Goal: Information Seeking & Learning: Learn about a topic

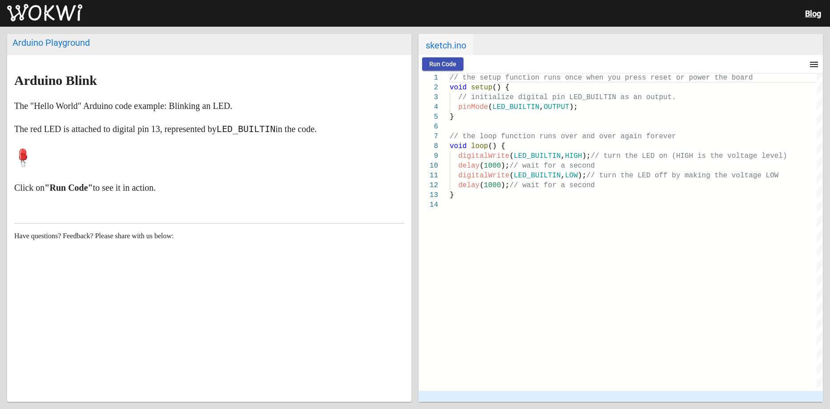
click at [306, 186] on p "Click on "Run Code" to see it in action." at bounding box center [209, 188] width 390 height 14
click at [105, 156] on p at bounding box center [209, 158] width 390 height 27
drag, startPoint x: 34, startPoint y: 161, endPoint x: 7, endPoint y: 165, distance: 27.0
click at [7, 165] on article "Arduino Blink The "Hello World" Arduino code example: Blinking an LED. The red …" at bounding box center [209, 188] width 404 height 266
drag, startPoint x: 55, startPoint y: 103, endPoint x: 81, endPoint y: 61, distance: 49.6
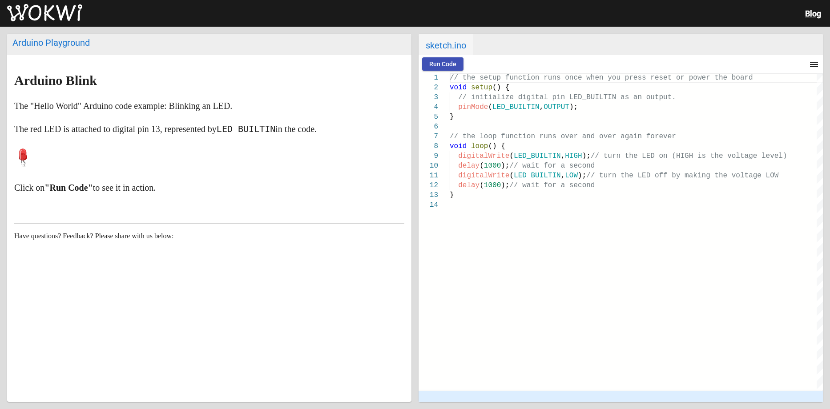
click at [55, 102] on p "The "Hello World" Arduino code example: Blinking an LED." at bounding box center [209, 106] width 390 height 14
click at [83, 60] on article "Arduino Blink The "Hello World" Arduino code example: Blinking an LED. The red …" at bounding box center [209, 188] width 404 height 266
click at [80, 31] on div "Arduino Playground Arduino Blink The "Hello World" Arduino code example: Blinki…" at bounding box center [415, 218] width 830 height 383
click at [80, 10] on img at bounding box center [44, 13] width 75 height 18
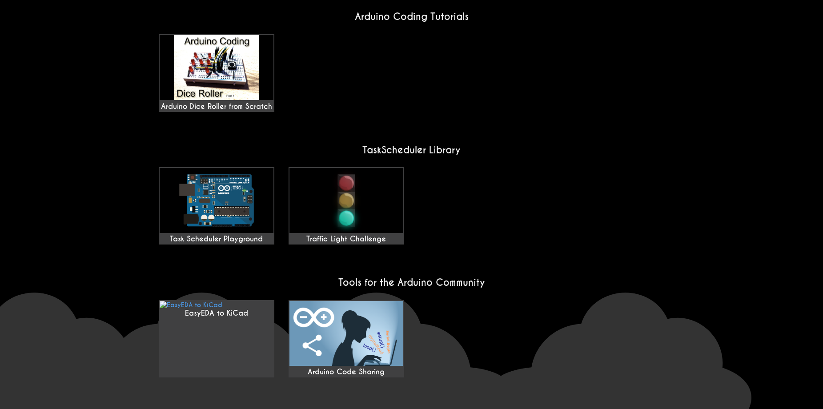
scroll to position [658, 0]
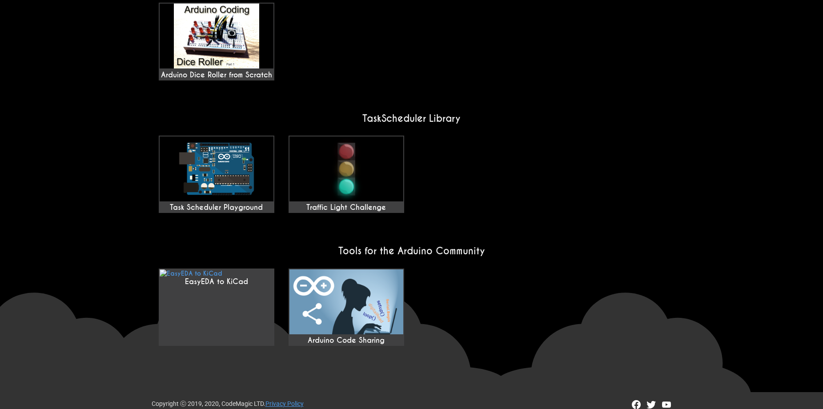
click at [275, 191] on div "Task Scheduler Playground Traffic Light Challenge" at bounding box center [412, 174] width 520 height 85
click at [266, 203] on div "Task Scheduler Playground" at bounding box center [217, 207] width 114 height 9
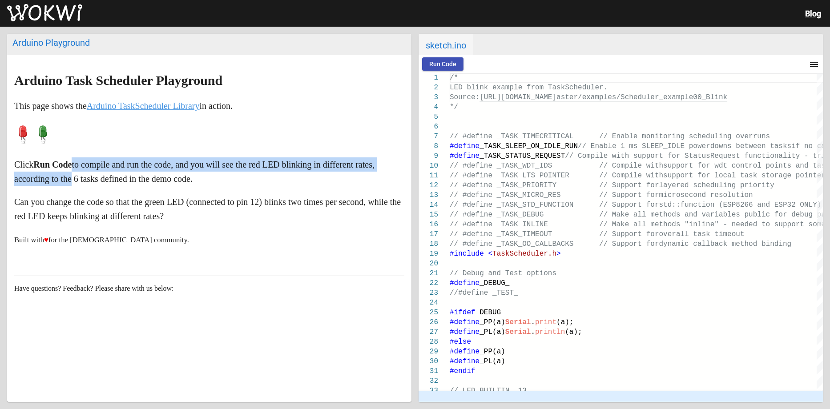
drag, startPoint x: 85, startPoint y: 162, endPoint x: 91, endPoint y: 152, distance: 11.5
click at [82, 160] on p "Click Run Code to compile and run the code, and you will see the red LED blinki…" at bounding box center [209, 171] width 390 height 28
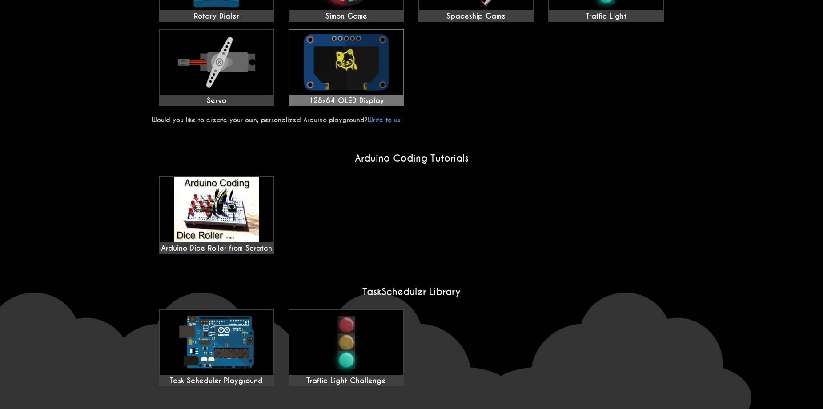
scroll to position [489, 0]
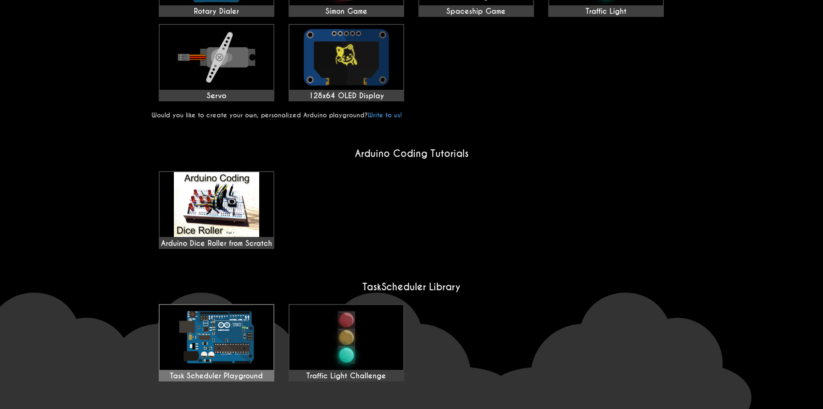
click at [255, 305] on img at bounding box center [217, 337] width 114 height 65
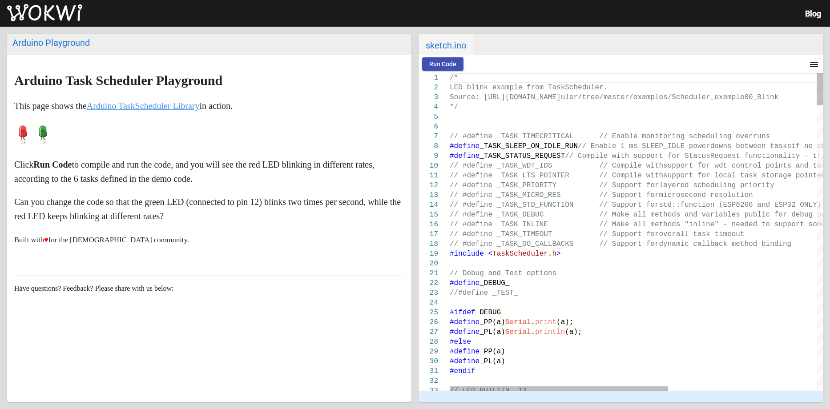
click at [226, 81] on h2 "Arduino Task Scheduler Playground" at bounding box center [209, 80] width 390 height 14
click at [139, 104] on link "Arduino TaskScheduler Library" at bounding box center [143, 106] width 113 height 10
click at [191, 115] on markdown "Arduino Task Scheduler Playground This page shows the Arduino TaskScheduler Lib…" at bounding box center [209, 160] width 390 height 174
click at [192, 108] on link "Arduino TaskScheduler Library" at bounding box center [143, 106] width 113 height 10
click at [192, 107] on link "Arduino TaskScheduler Library" at bounding box center [143, 106] width 113 height 10
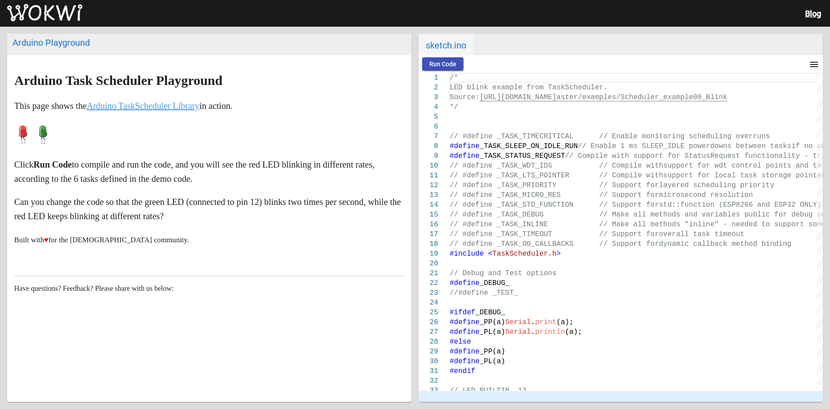
click at [192, 107] on link "Arduino TaskScheduler Library" at bounding box center [143, 106] width 113 height 10
